Goal: Task Accomplishment & Management: Complete application form

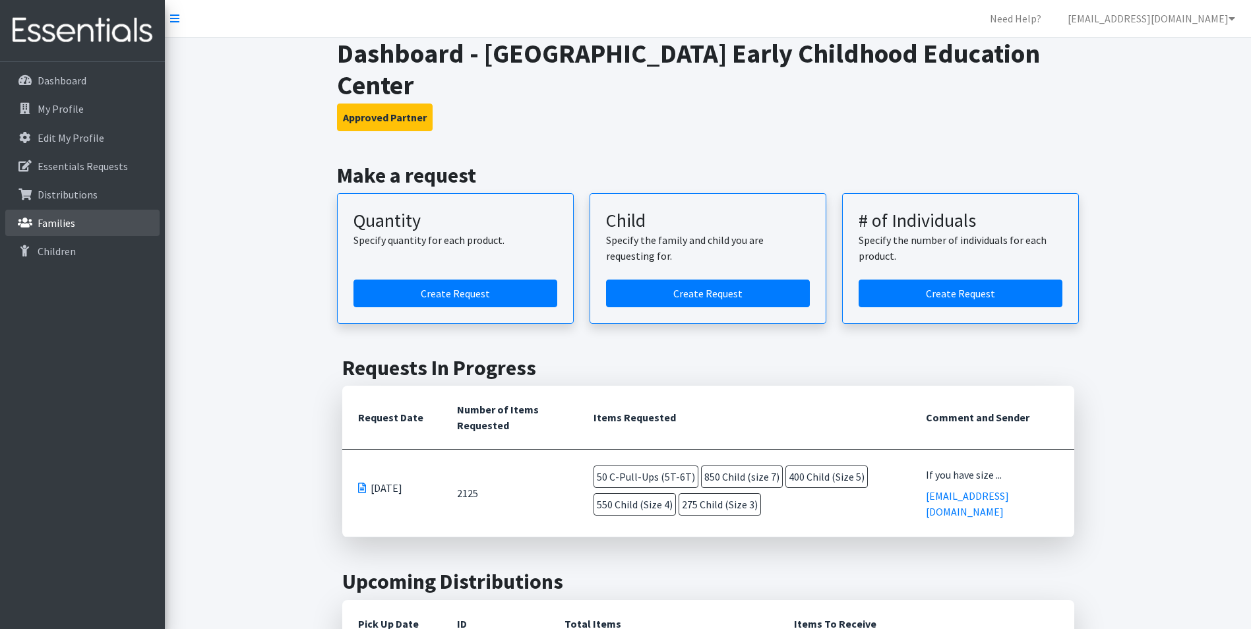
click at [72, 223] on p "Families" at bounding box center [57, 222] width 38 height 13
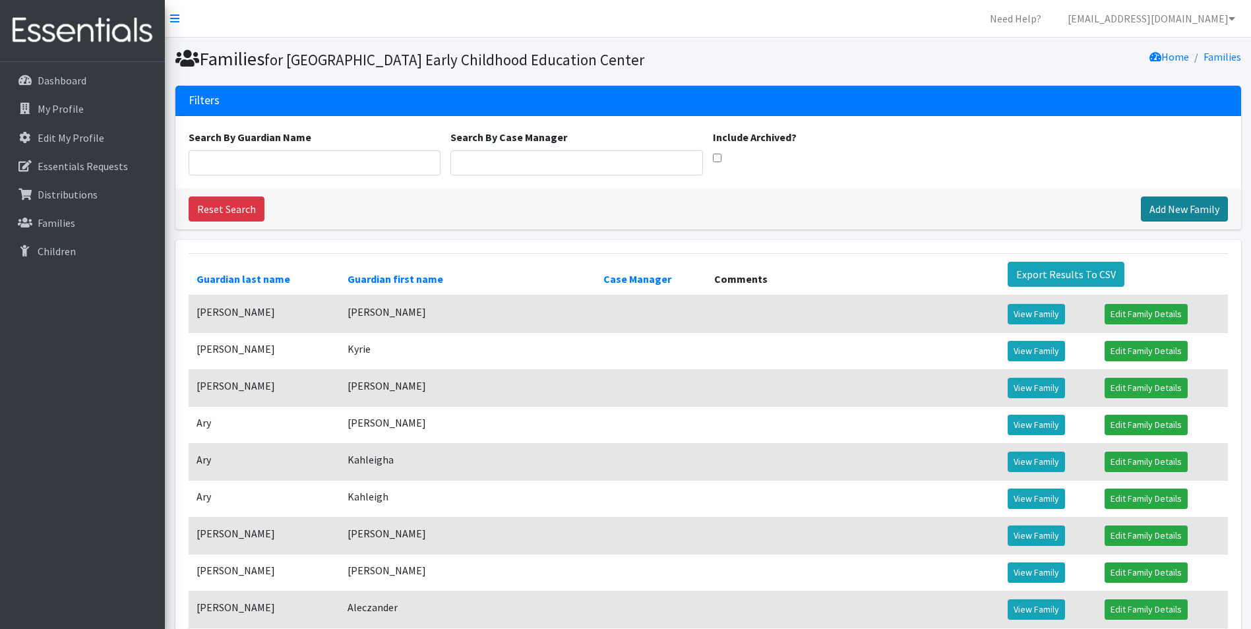
click at [1162, 222] on link "Add New Family" at bounding box center [1184, 209] width 87 height 25
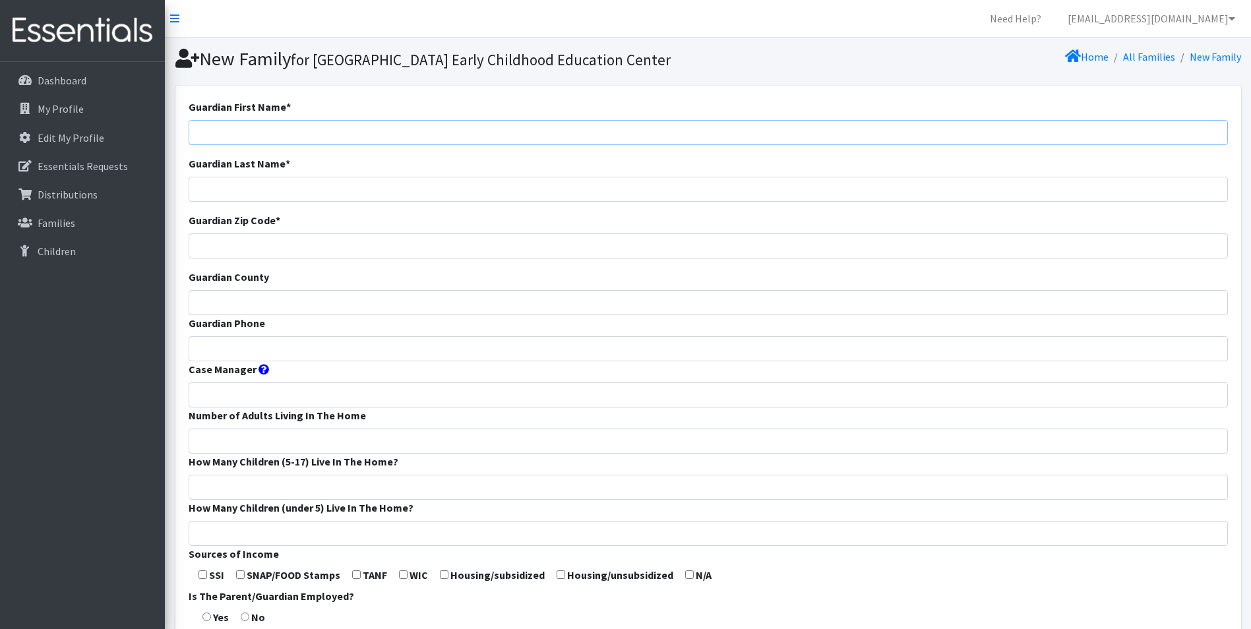
click at [320, 145] on input "Guardian First Name *" at bounding box center [709, 132] width 1040 height 25
type input "Kristi"
type input "Barker"
type input "65810"
type input "Greene"
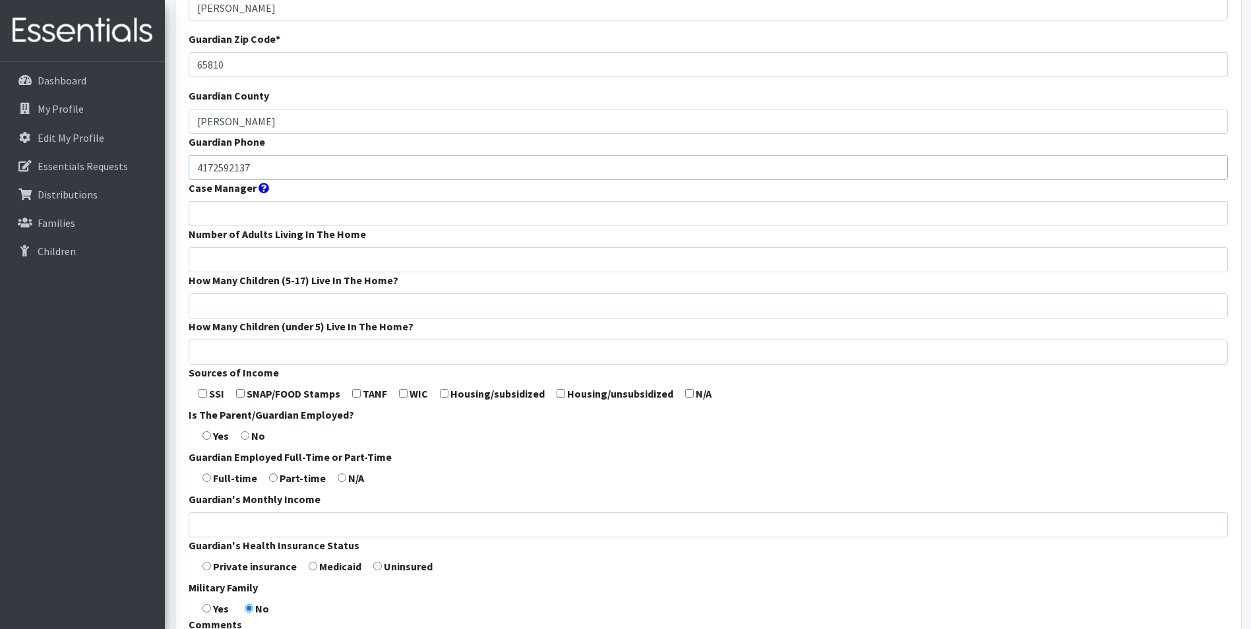
scroll to position [198, 0]
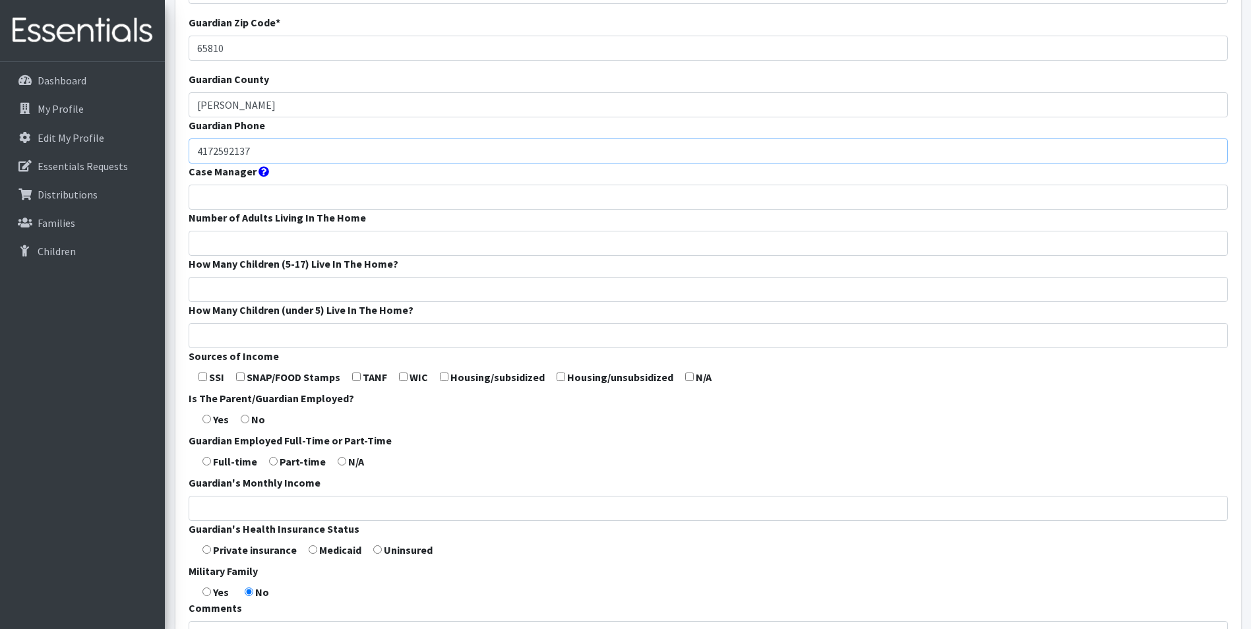
type input "4172592137"
click at [216, 210] on input "Case Manager" at bounding box center [709, 197] width 1040 height 25
click at [201, 256] on input "Number of Adults Living In The Home" at bounding box center [709, 243] width 1040 height 25
type input "2"
type input "3"
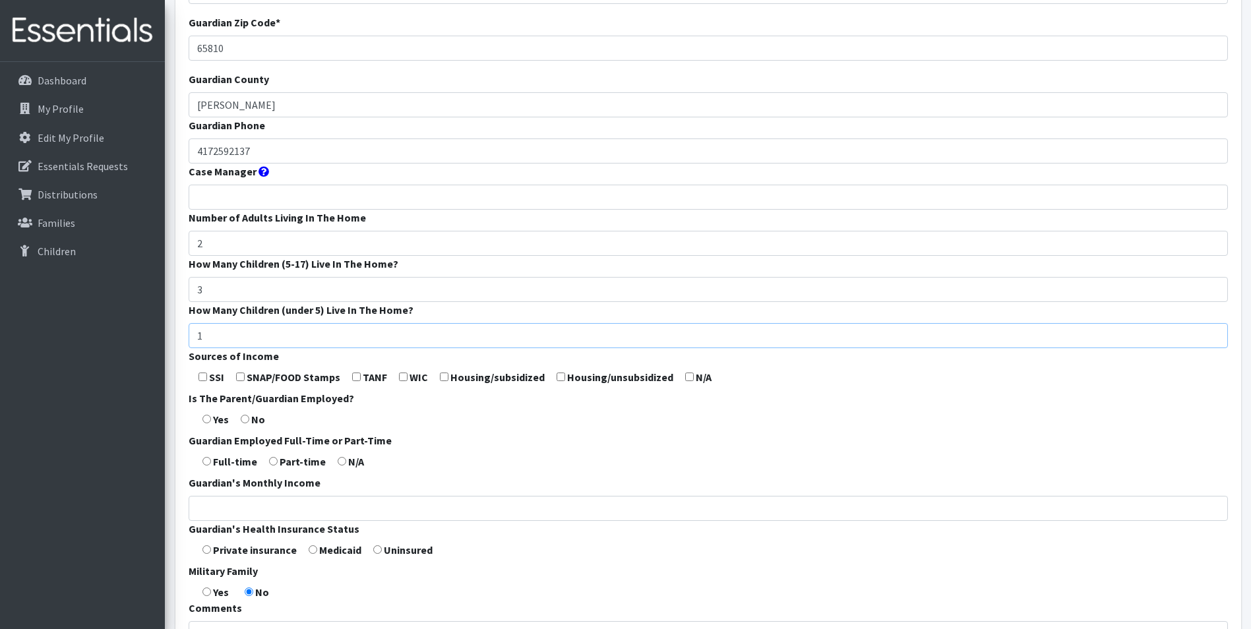
type input "1"
click at [686, 381] on input "checkbox" at bounding box center [689, 377] width 9 height 9
checkbox input "true"
click at [206, 424] on input "radio" at bounding box center [207, 419] width 9 height 9
radio input "true"
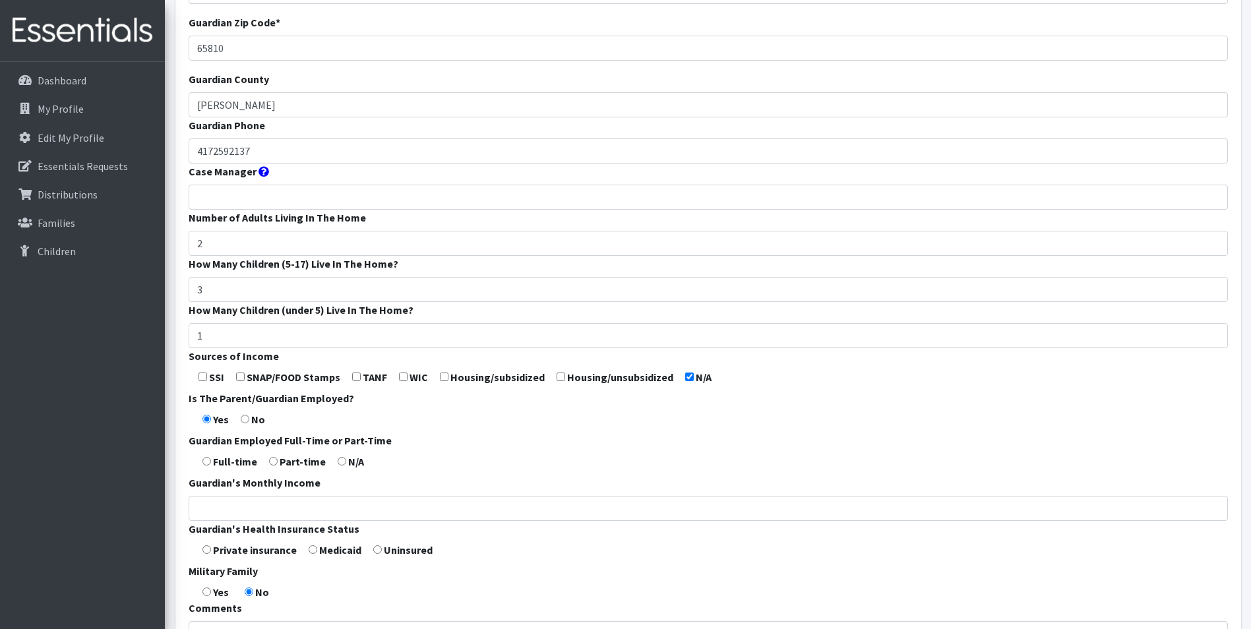
click at [210, 466] on input "radio" at bounding box center [207, 461] width 9 height 9
radio input "true"
click at [244, 521] on input "Guardian's Monthly Income" at bounding box center [709, 508] width 1040 height 25
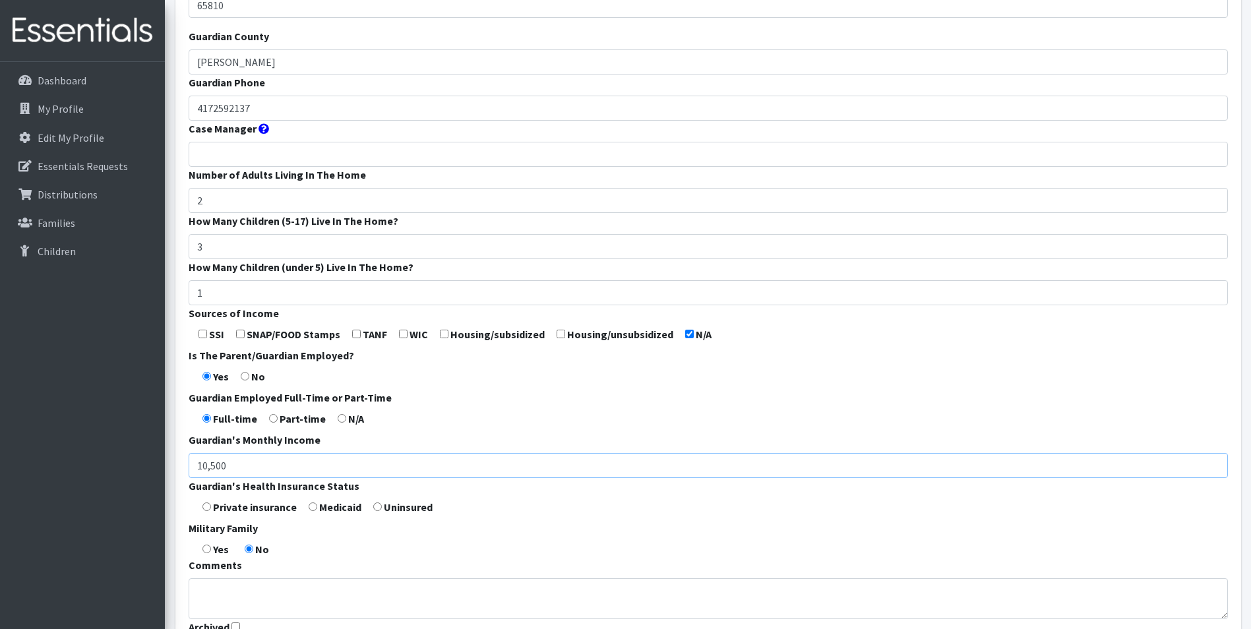
scroll to position [264, 0]
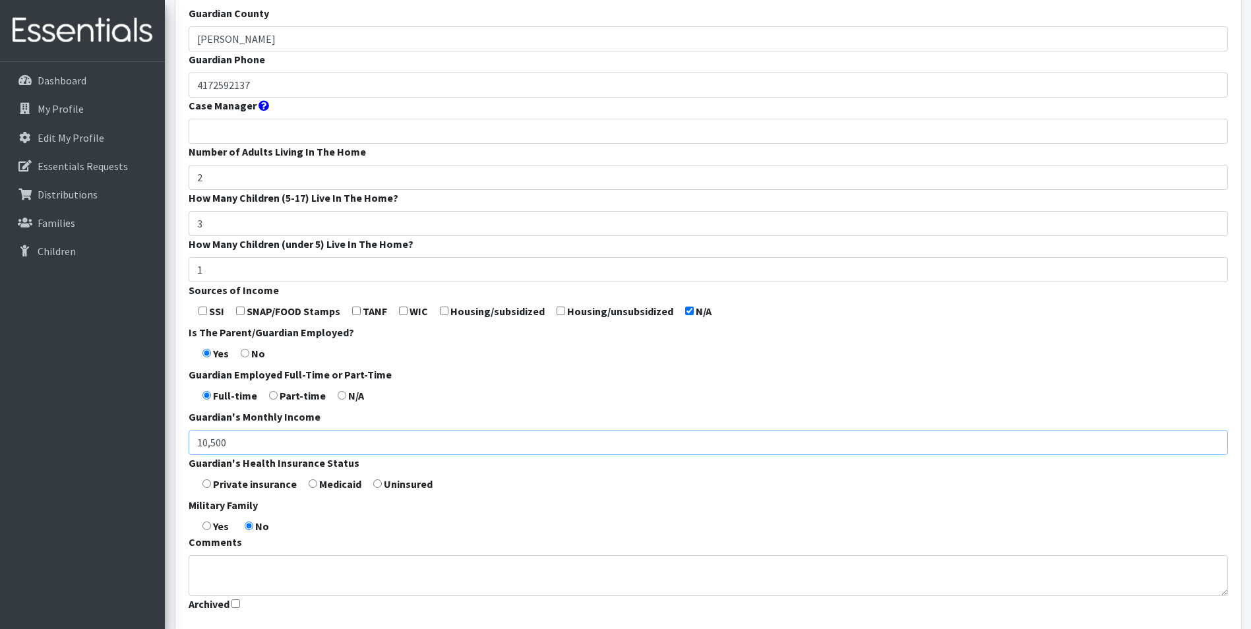
type input "10,500"
click at [212, 509] on form "Guardian First Name * Kristi Guardian Last Name * Barker Guardian Zip Code * 65…" at bounding box center [709, 226] width 1040 height 782
click at [206, 488] on input "radio" at bounding box center [207, 484] width 9 height 9
radio input "true"
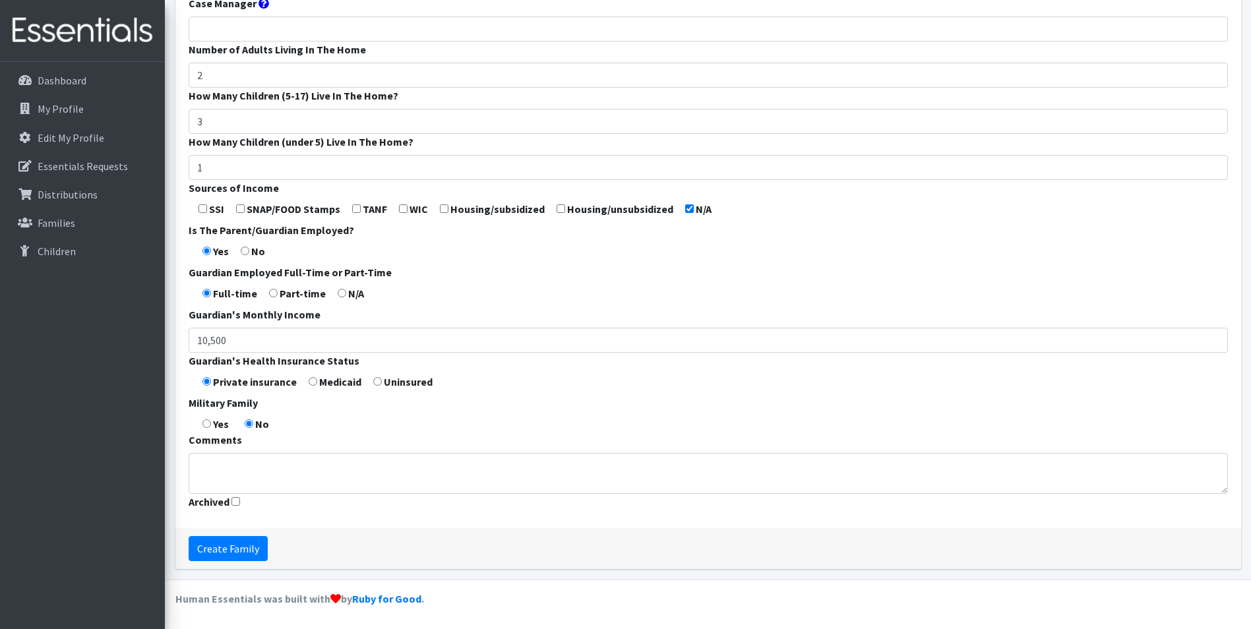
scroll to position [389, 0]
click at [216, 555] on input "Create Family" at bounding box center [228, 548] width 79 height 25
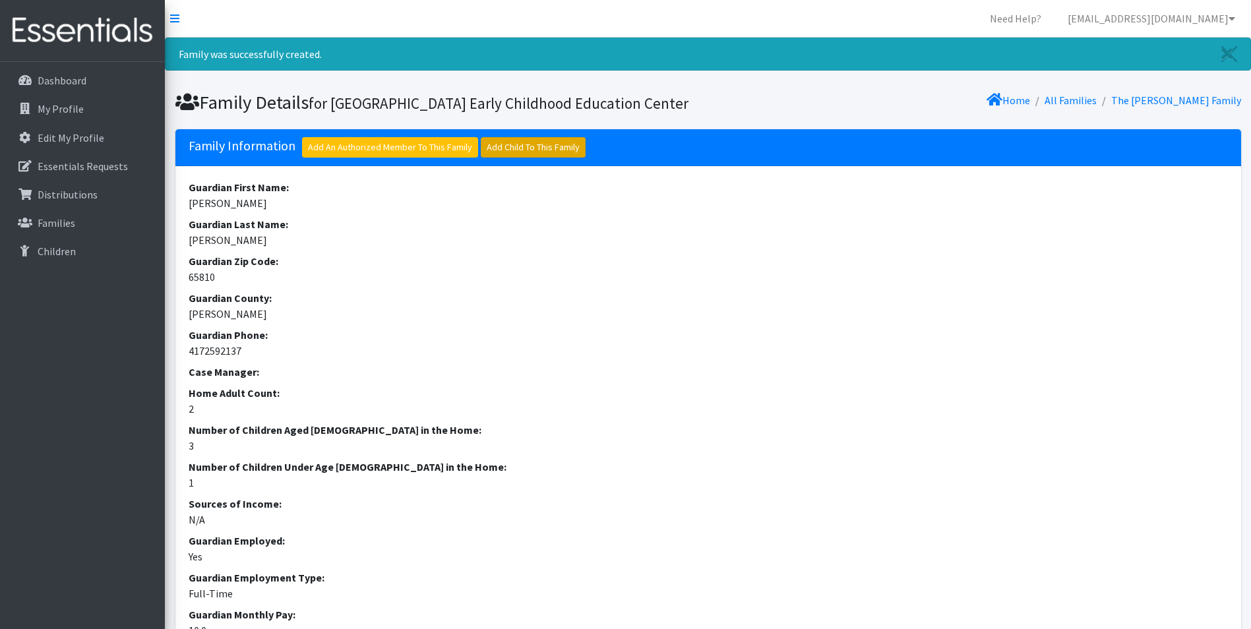
click at [544, 158] on link "Add Child To This Family" at bounding box center [533, 147] width 105 height 20
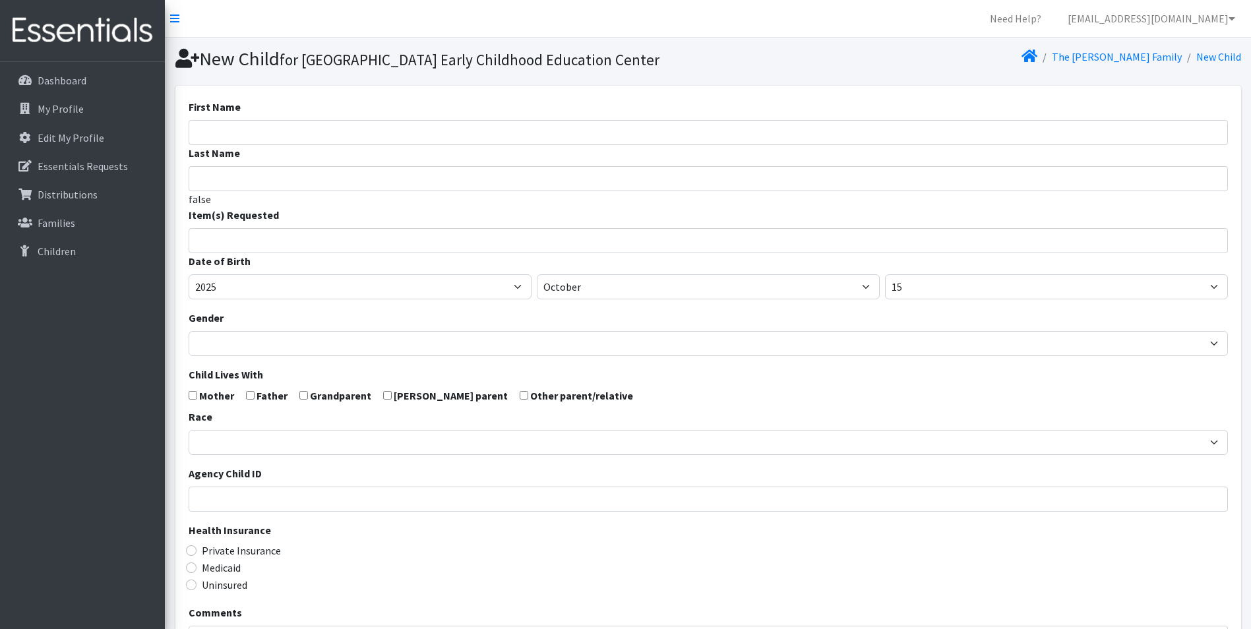
select select
click at [272, 145] on input "First Name" at bounding box center [709, 132] width 1040 height 25
type input "Charli"
type input "Barker"
type input "1"
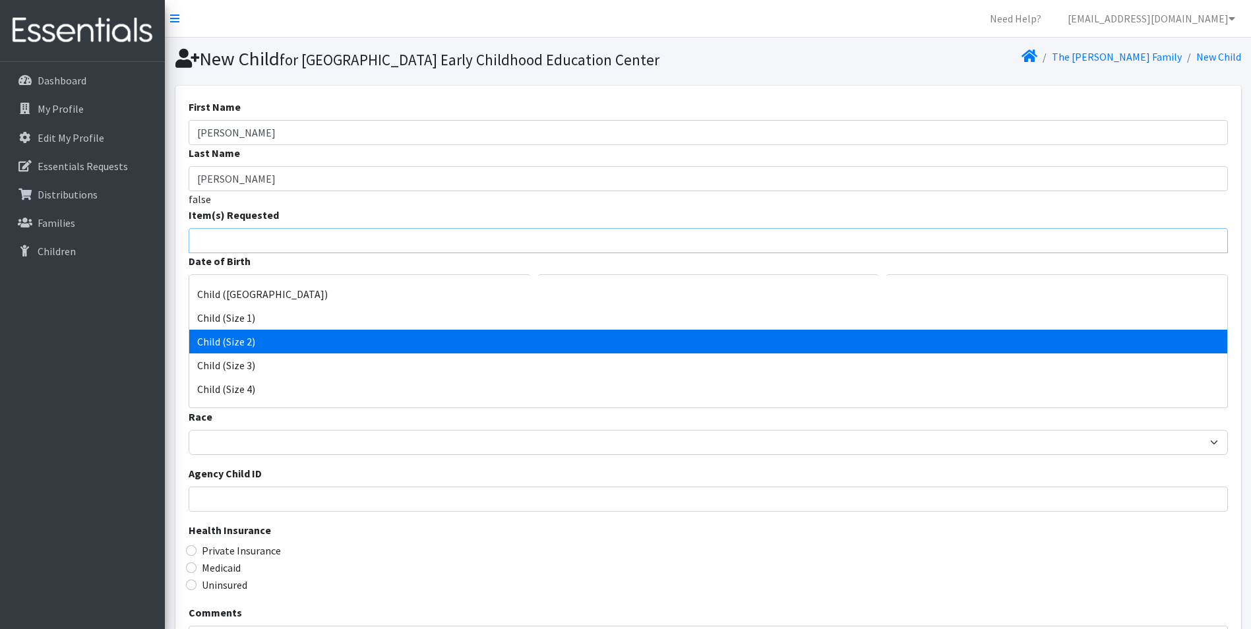
scroll to position [82, 0]
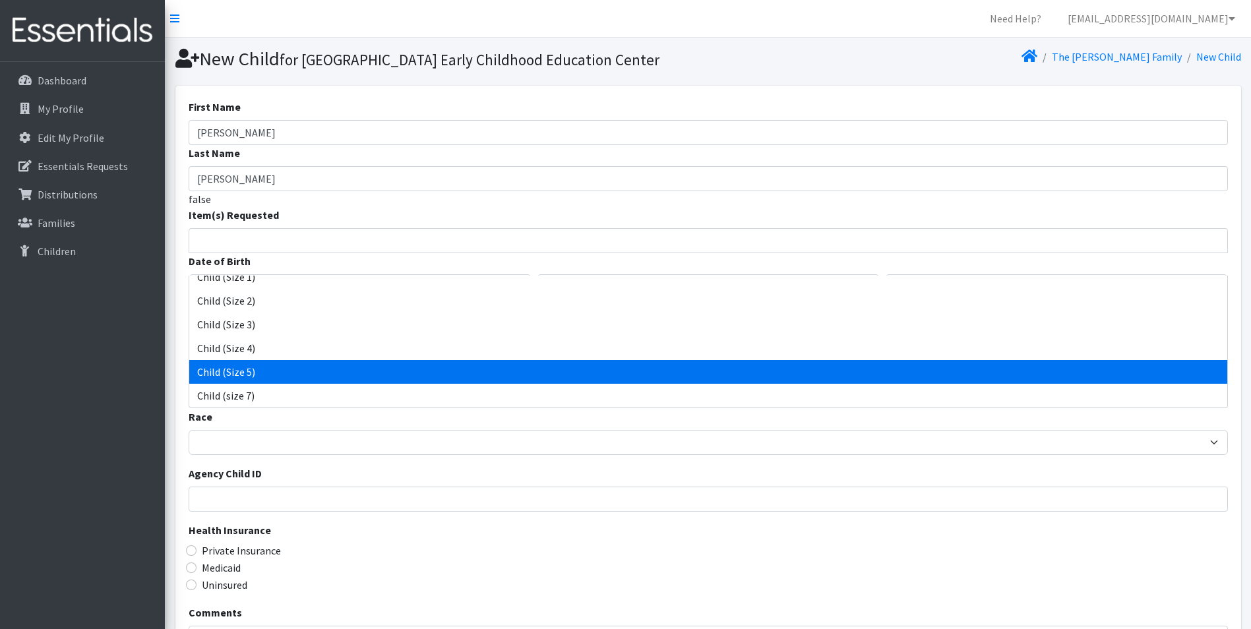
select select "3068"
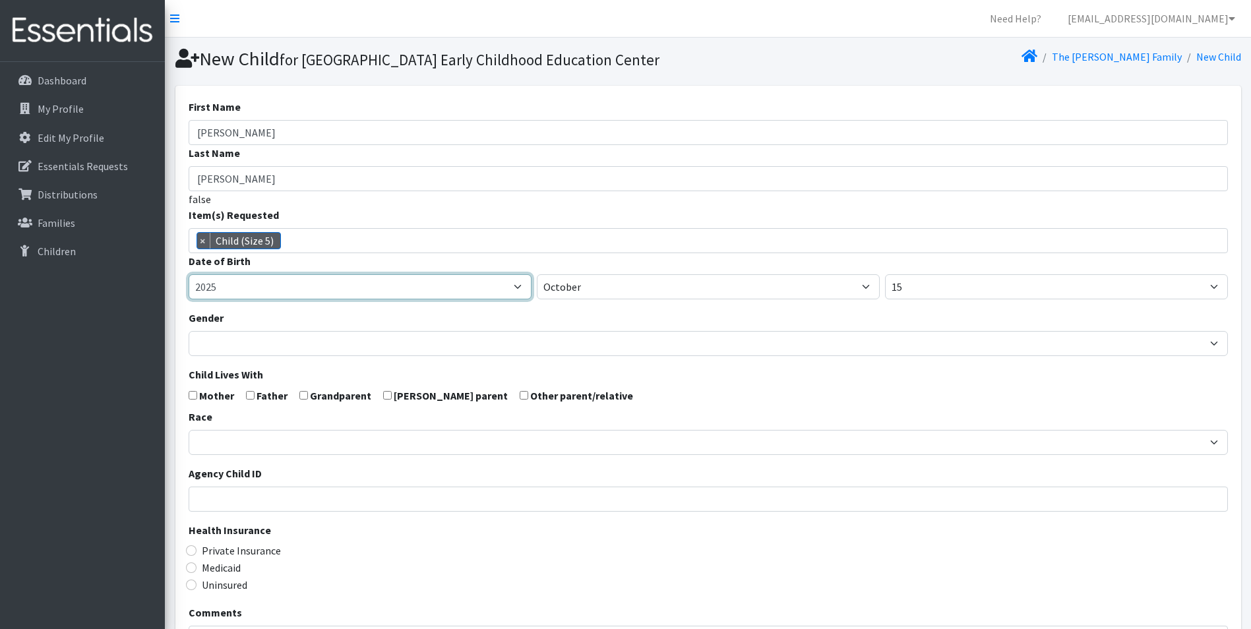
click at [261, 299] on select "2005 2006 2007 2008 2009 2010 2011 2012 2013 2014 2015 2016 2017 2018 2019 2020…" at bounding box center [360, 286] width 343 height 25
select select "2023"
click at [189, 297] on select "2005 2006 2007 2008 2009 2010 2011 2012 2013 2014 2015 2016 2017 2018 2019 2020…" at bounding box center [360, 286] width 343 height 25
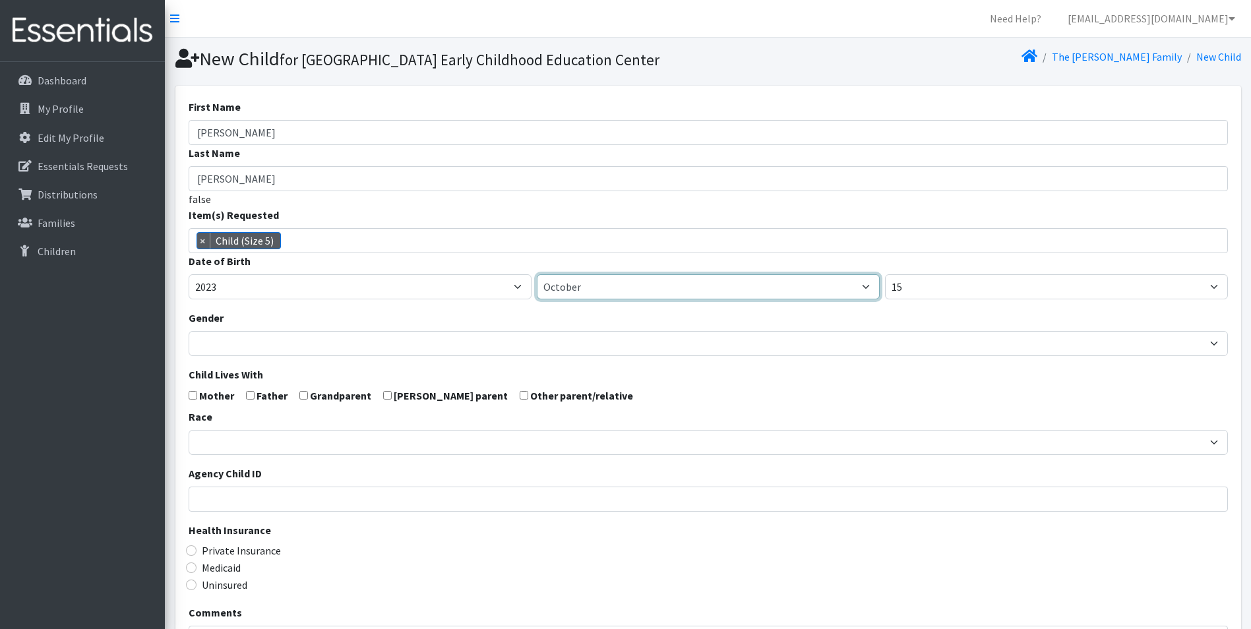
click at [627, 299] on select "January February March April May June July August September October November De…" at bounding box center [708, 286] width 343 height 25
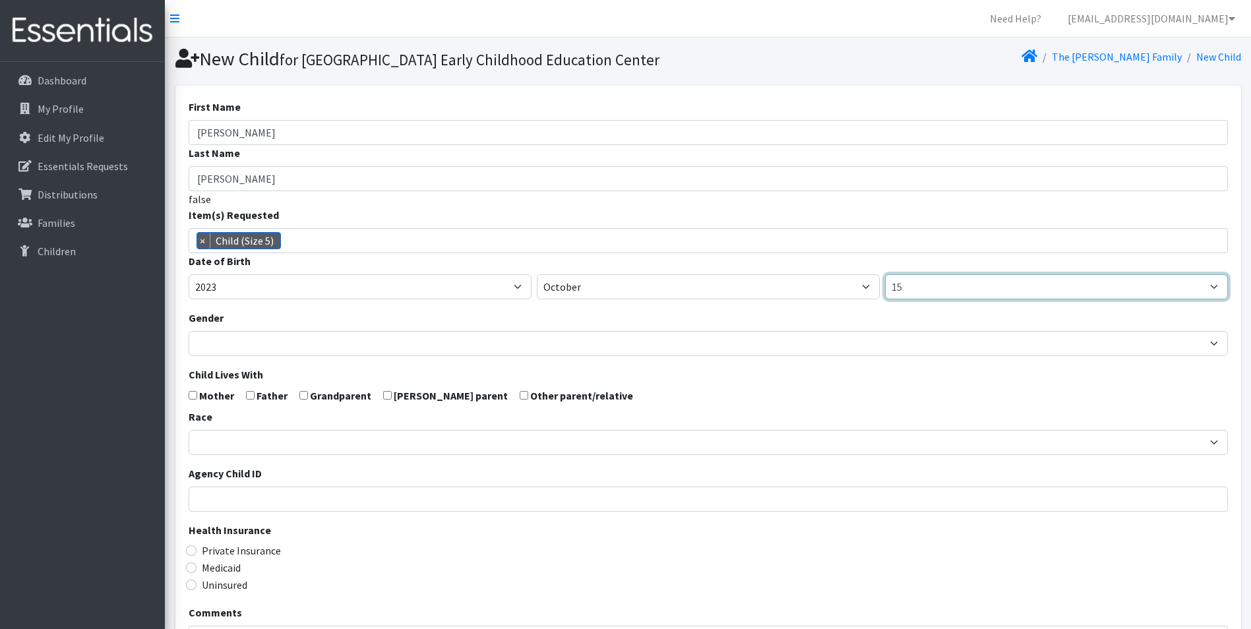
click at [990, 299] on select "1 2 3 4 5 6 7 8 9 10 11 12 13 14 15 16 17 18 19 20 21 22 23 24 25 26 27 28 29 3…" at bounding box center [1056, 286] width 343 height 25
select select "16"
click at [885, 297] on select "1 2 3 4 5 6 7 8 9 10 11 12 13 14 15 16 17 18 19 20 21 22 23 24 25 26 27 28 29 3…" at bounding box center [1056, 286] width 343 height 25
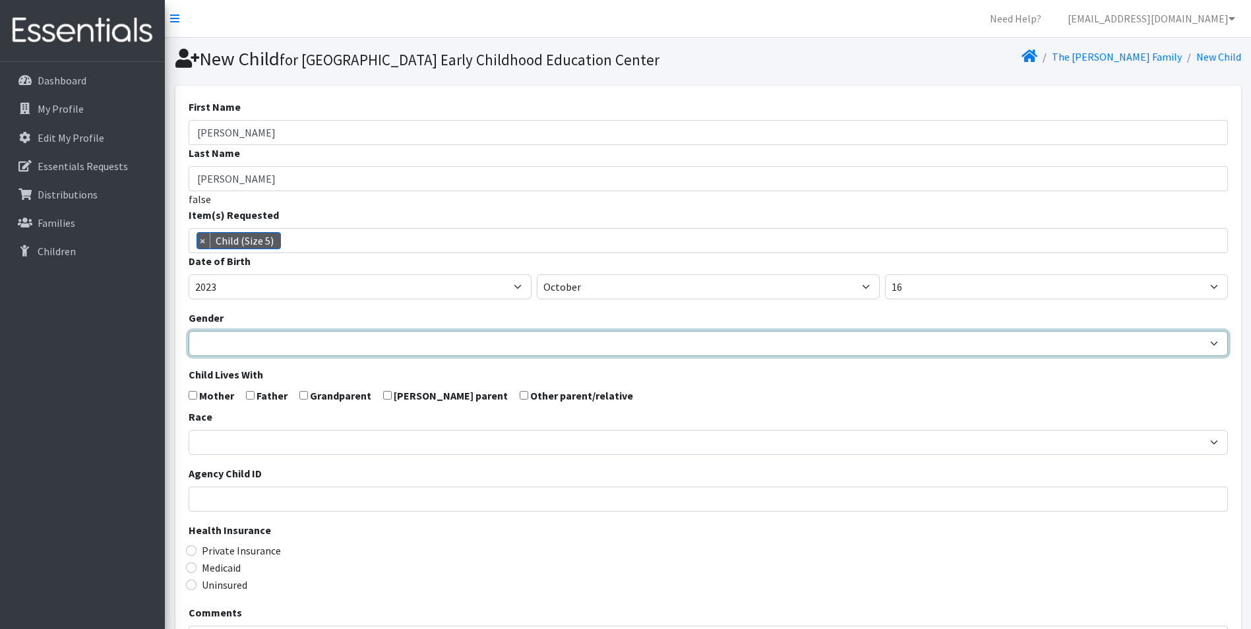
click at [261, 356] on select "Male Female" at bounding box center [709, 343] width 1040 height 25
select select "[DEMOGRAPHIC_DATA]"
click at [189, 354] on select "Male Female" at bounding box center [709, 343] width 1040 height 25
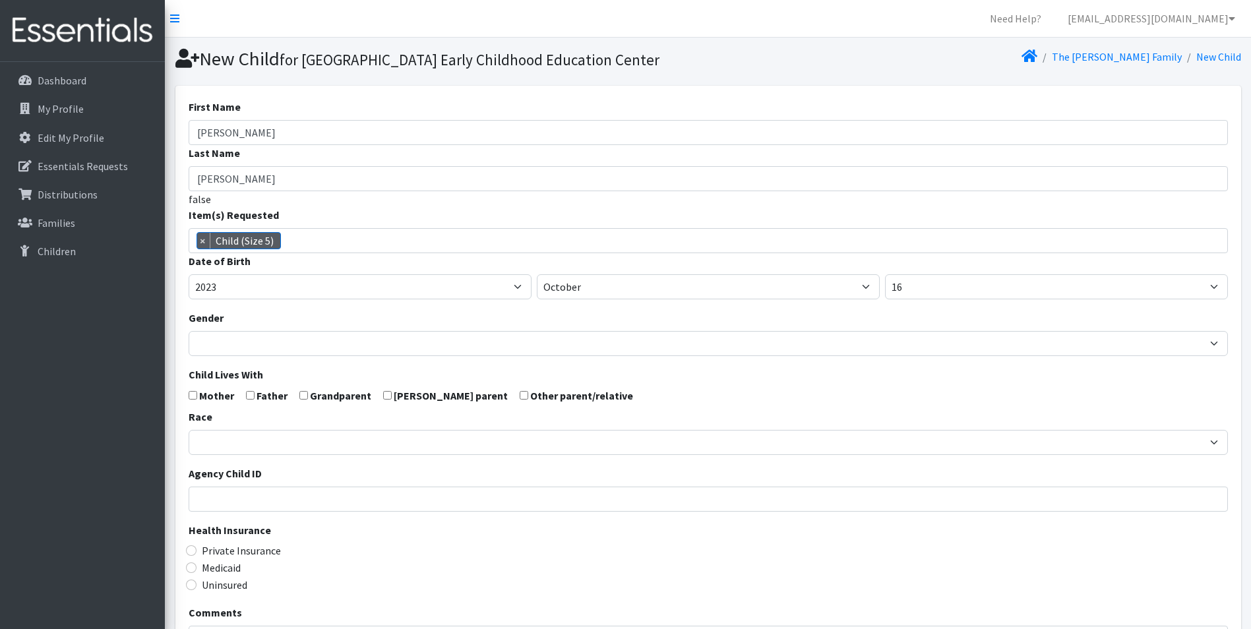
click at [197, 421] on form "First Name Charli Last Name Barker false Item(s) Requested C-Pull-Ups (5T-6T) C…" at bounding box center [709, 432] width 1040 height 667
click at [246, 400] on input "checkbox" at bounding box center [250, 395] width 9 height 9
checkbox input "true"
click at [193, 400] on input "checkbox" at bounding box center [193, 395] width 9 height 9
checkbox input "true"
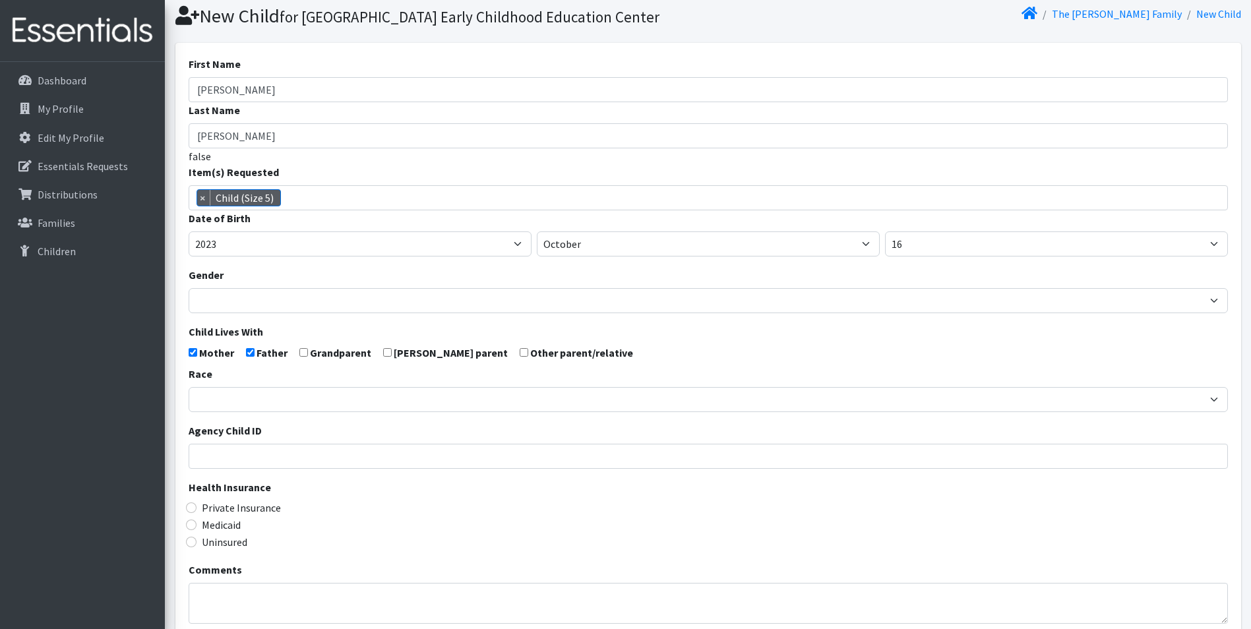
scroll to position [66, 0]
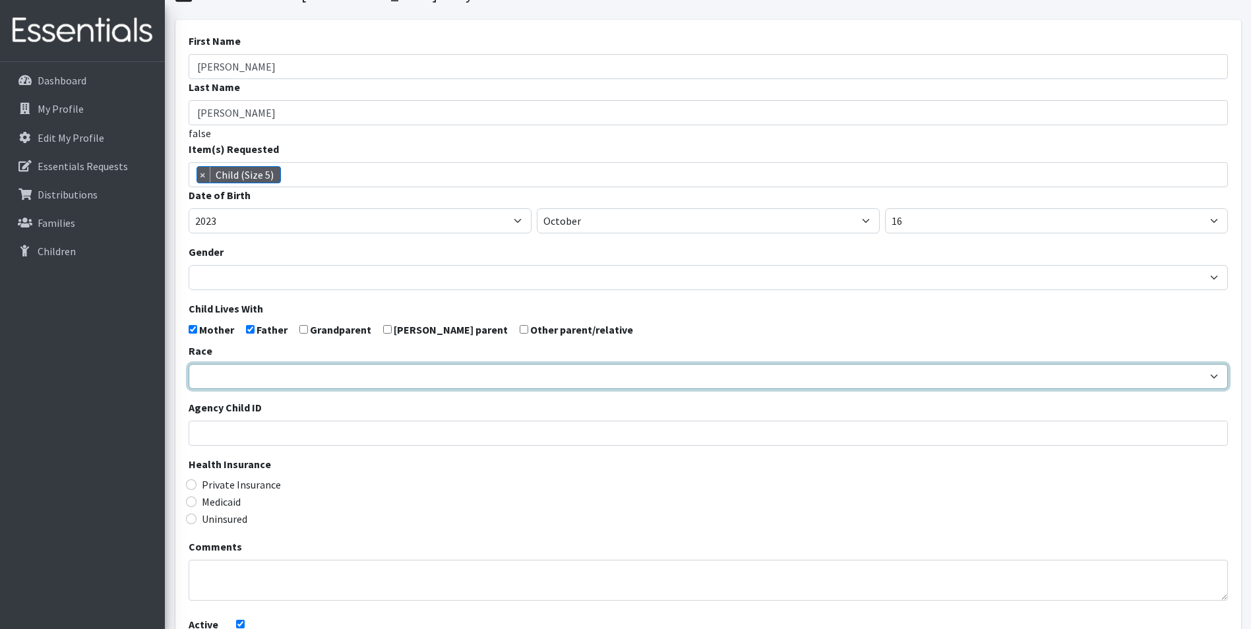
click at [232, 389] on select "African American Caucasian Hispanic Asian American Indian Pacific Islander Mult…" at bounding box center [709, 376] width 1040 height 25
select select "Caucasian"
click at [189, 387] on select "African American Caucasian Hispanic Asian American Indian Pacific Islander Mult…" at bounding box center [709, 376] width 1040 height 25
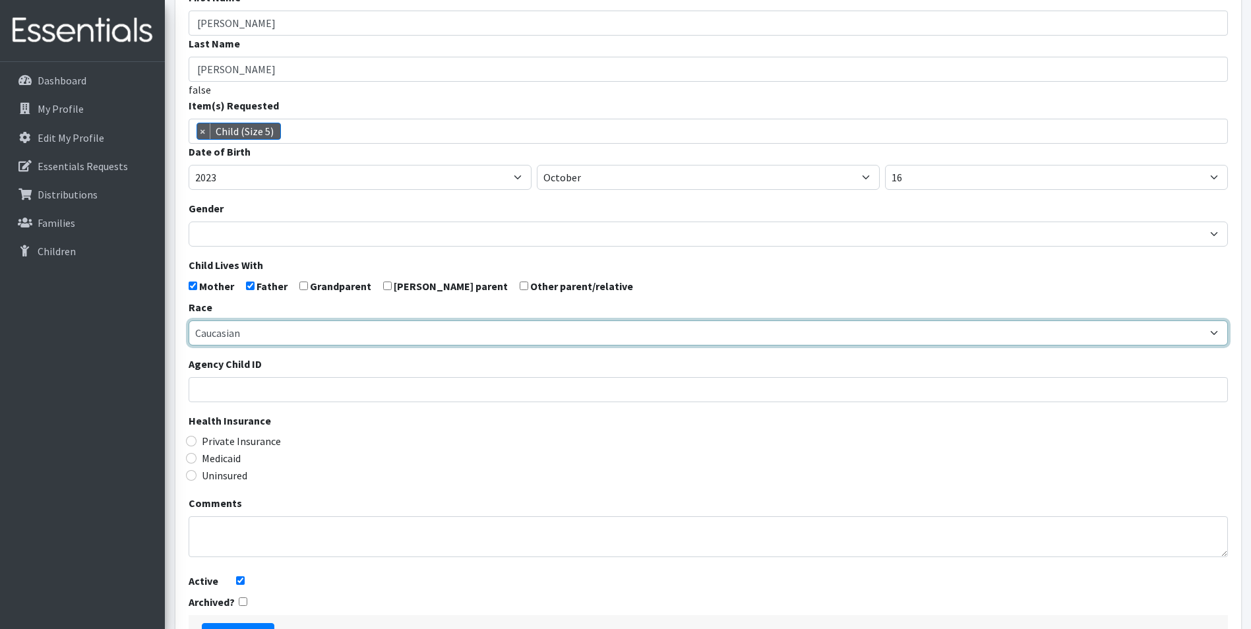
scroll to position [198, 0]
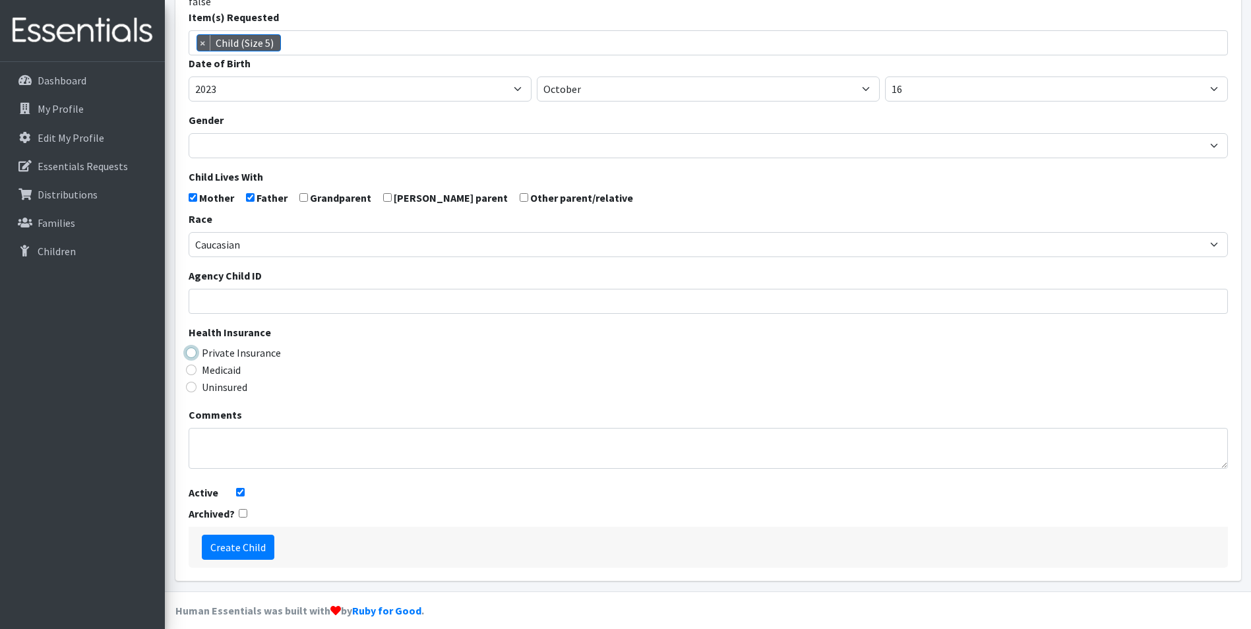
click at [193, 358] on input "Private Insurance" at bounding box center [191, 353] width 11 height 11
radio input "true"
click at [232, 560] on input "Create Child" at bounding box center [238, 547] width 73 height 25
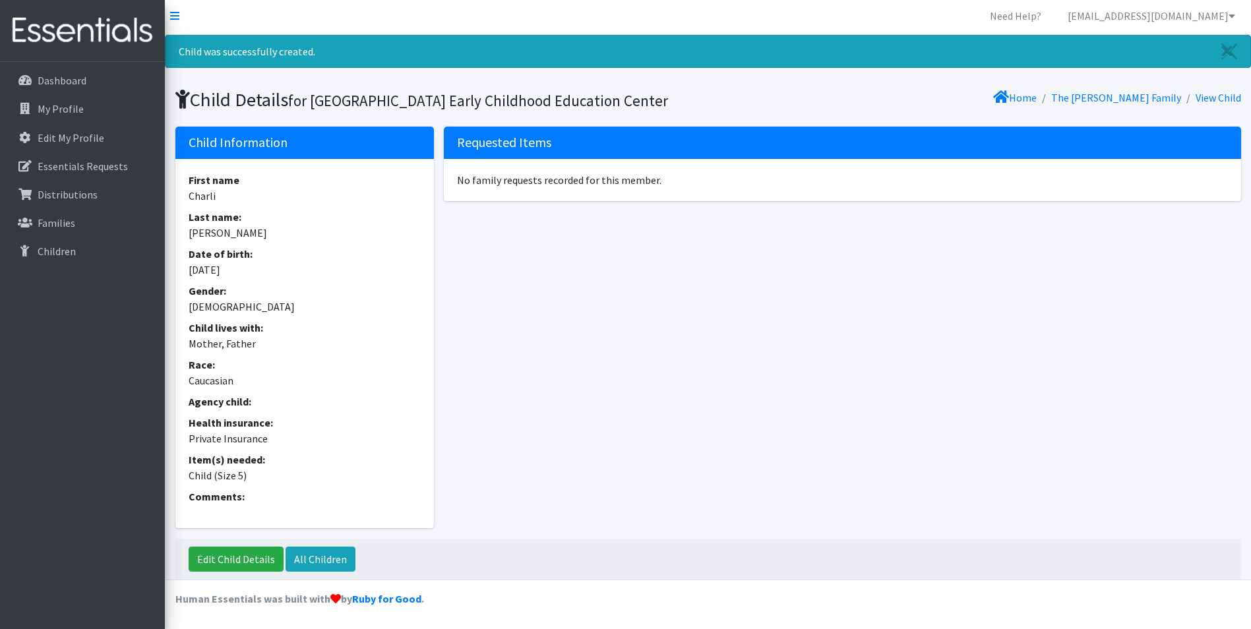
scroll to position [25, 0]
click at [1126, 91] on link "The [PERSON_NAME] Family" at bounding box center [1117, 97] width 130 height 13
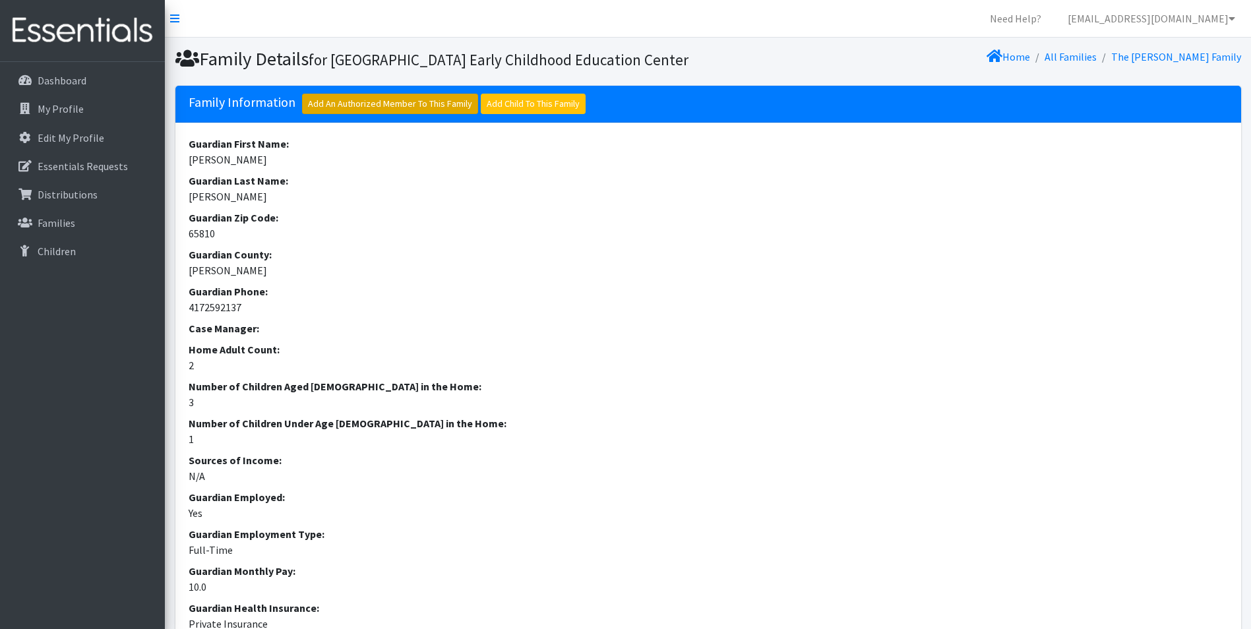
click at [385, 114] on link "Add An Authorized Member To This Family" at bounding box center [390, 104] width 176 height 20
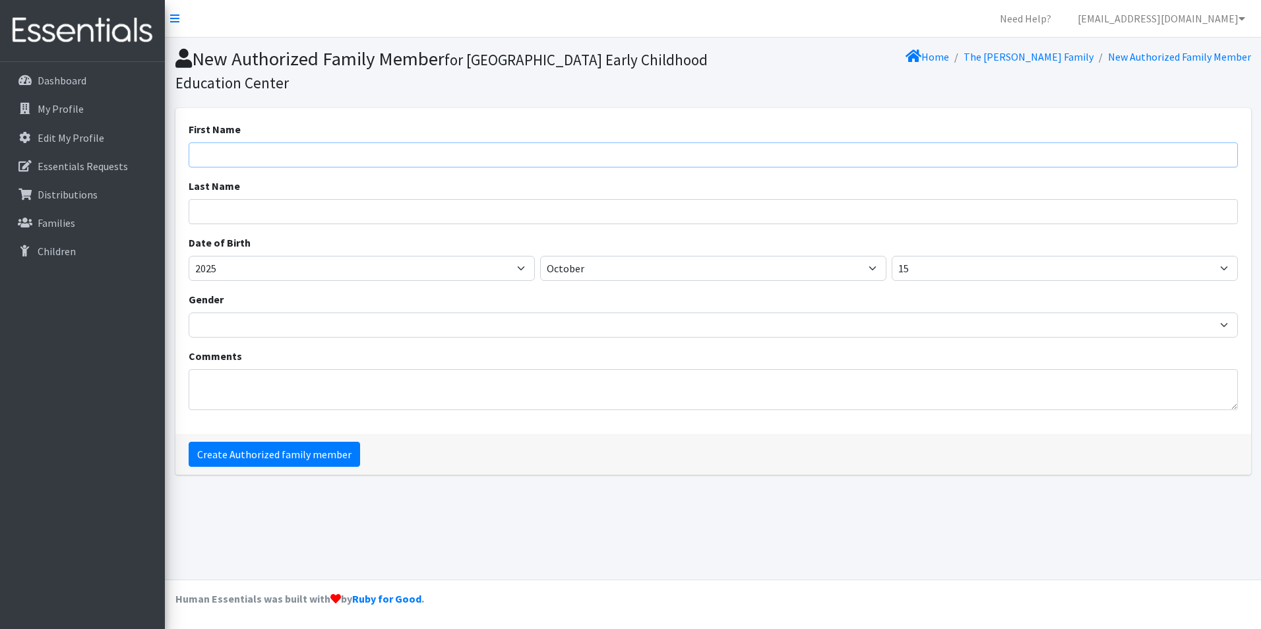
click at [328, 156] on input "First Name" at bounding box center [714, 154] width 1050 height 25
click at [571, 238] on div "Date of Birth [DEMOGRAPHIC_DATA] [DEMOGRAPHIC_DATA] [DEMOGRAPHIC_DATA] [DEMOGRA…" at bounding box center [714, 258] width 1050 height 46
